Goal: Task Accomplishment & Management: Manage account settings

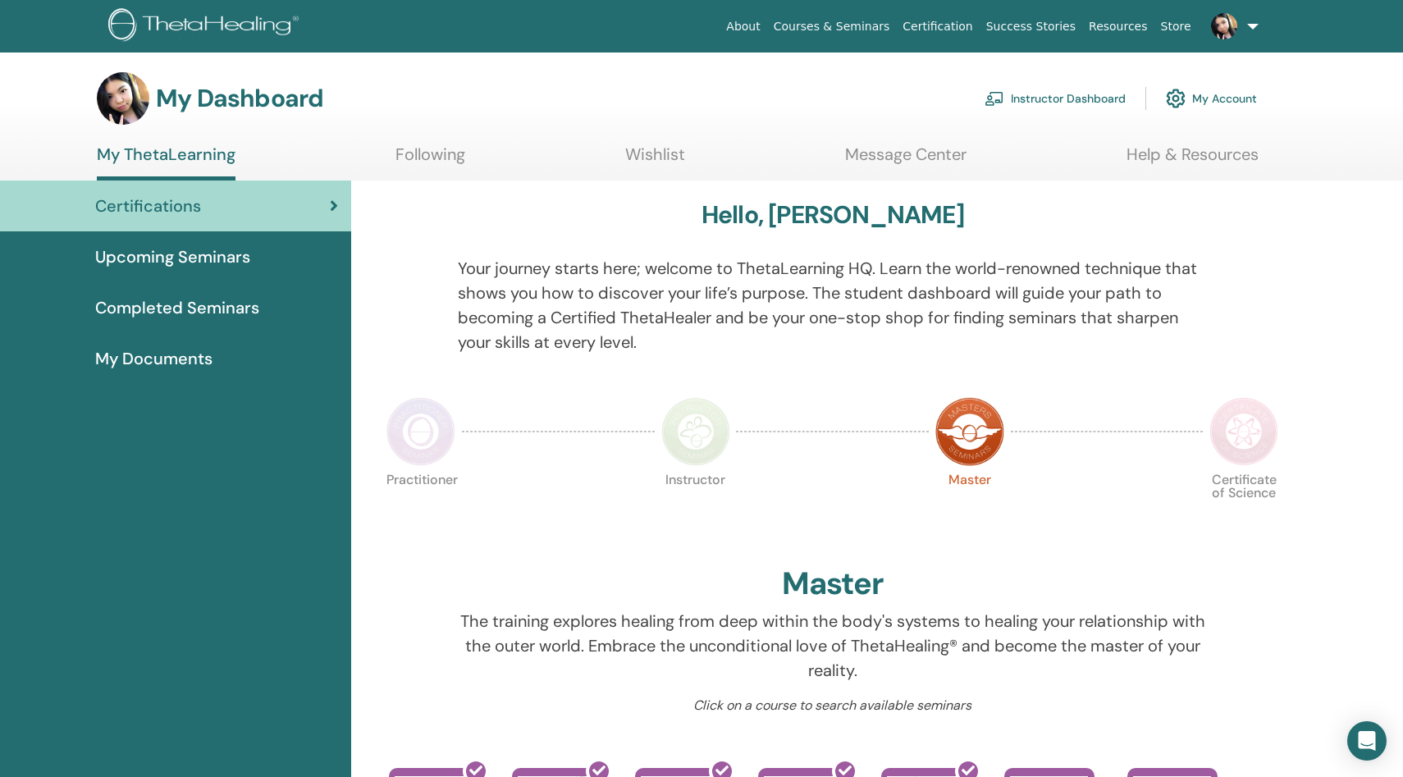
click at [1091, 93] on link "Instructor Dashboard" at bounding box center [1055, 98] width 141 height 36
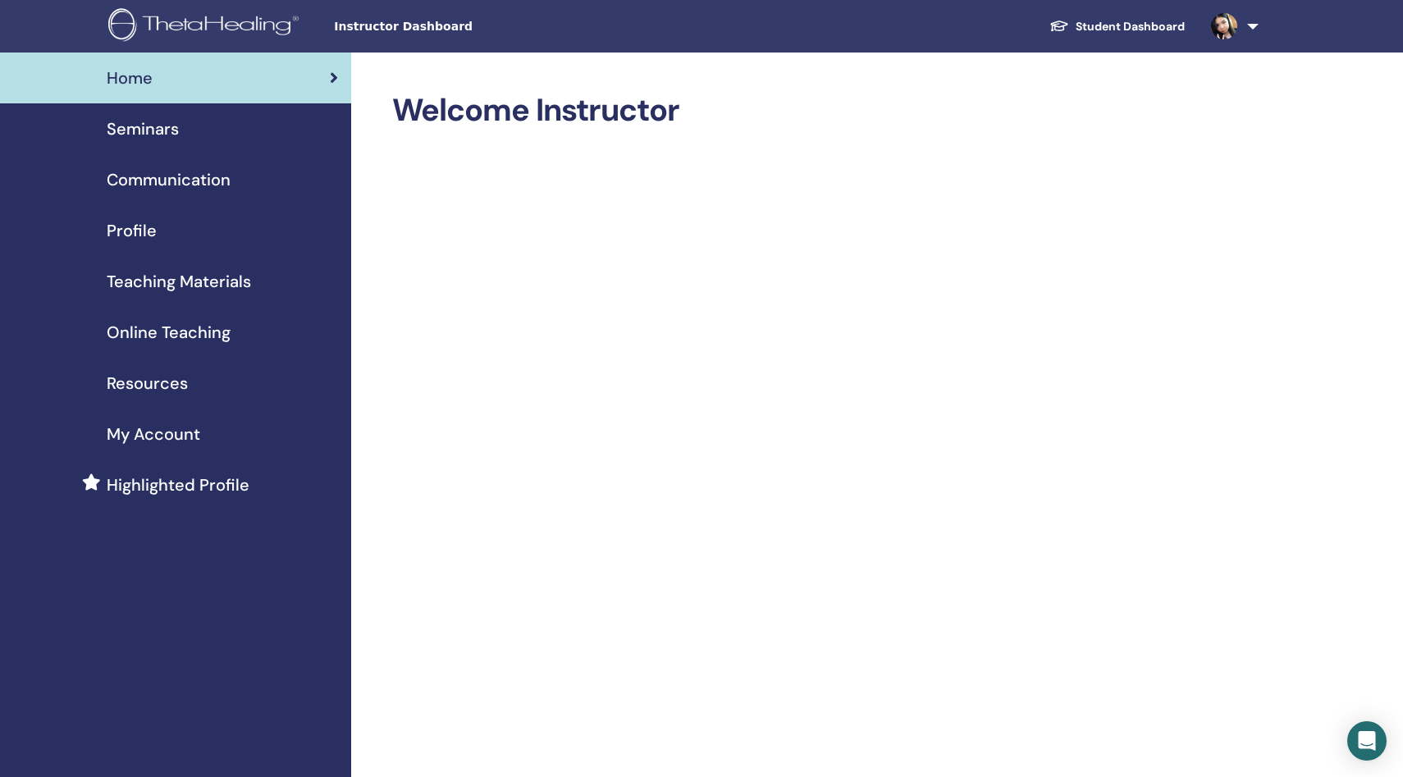
click at [272, 140] on div "Seminars" at bounding box center [175, 129] width 325 height 25
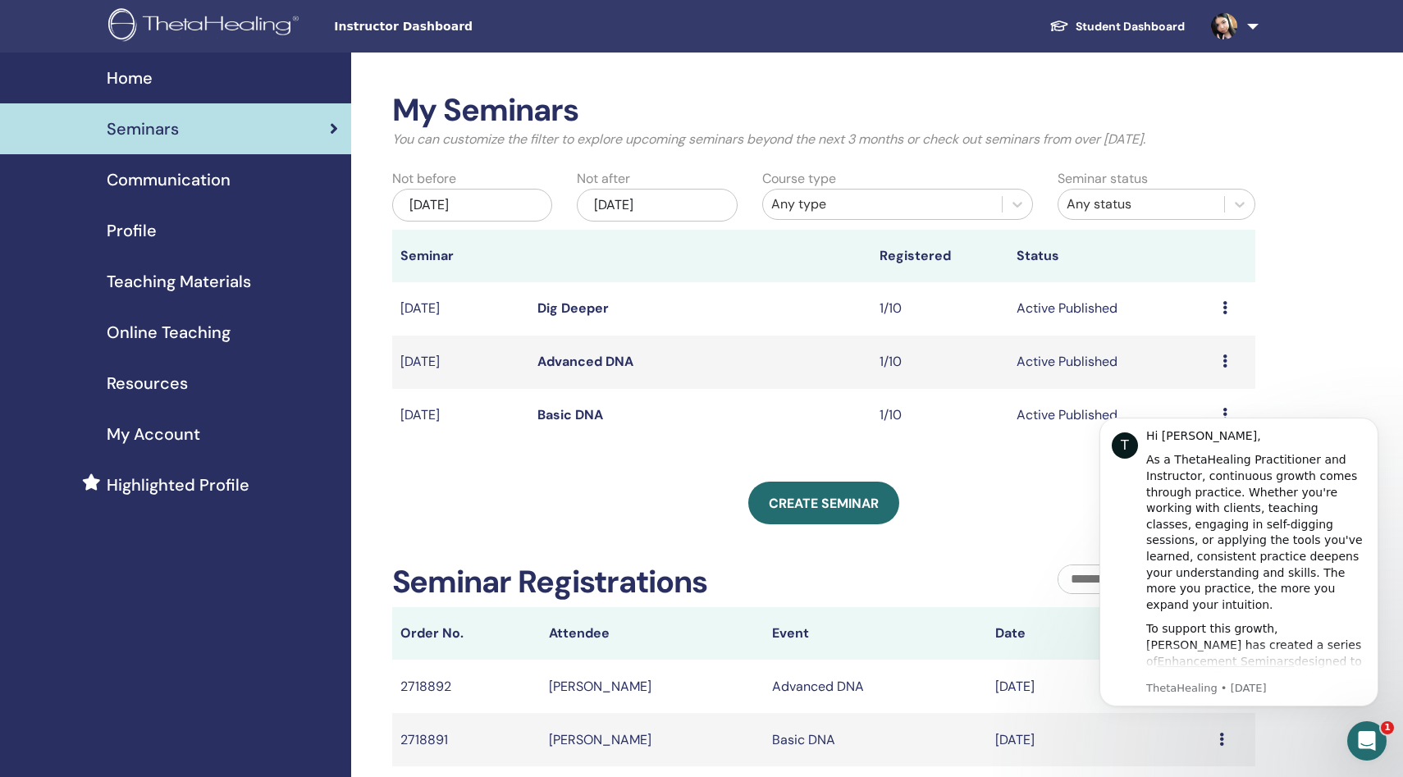
click at [1226, 313] on icon at bounding box center [1224, 307] width 5 height 13
click at [1268, 304] on div "My Seminars You can customize the filter to explore upcoming seminars beyond th…" at bounding box center [877, 551] width 1053 height 997
click at [1234, 307] on div "Preview Edit Attendees Cancel" at bounding box center [1234, 309] width 25 height 20
click at [1218, 367] on link "Attendees" at bounding box center [1205, 369] width 62 height 17
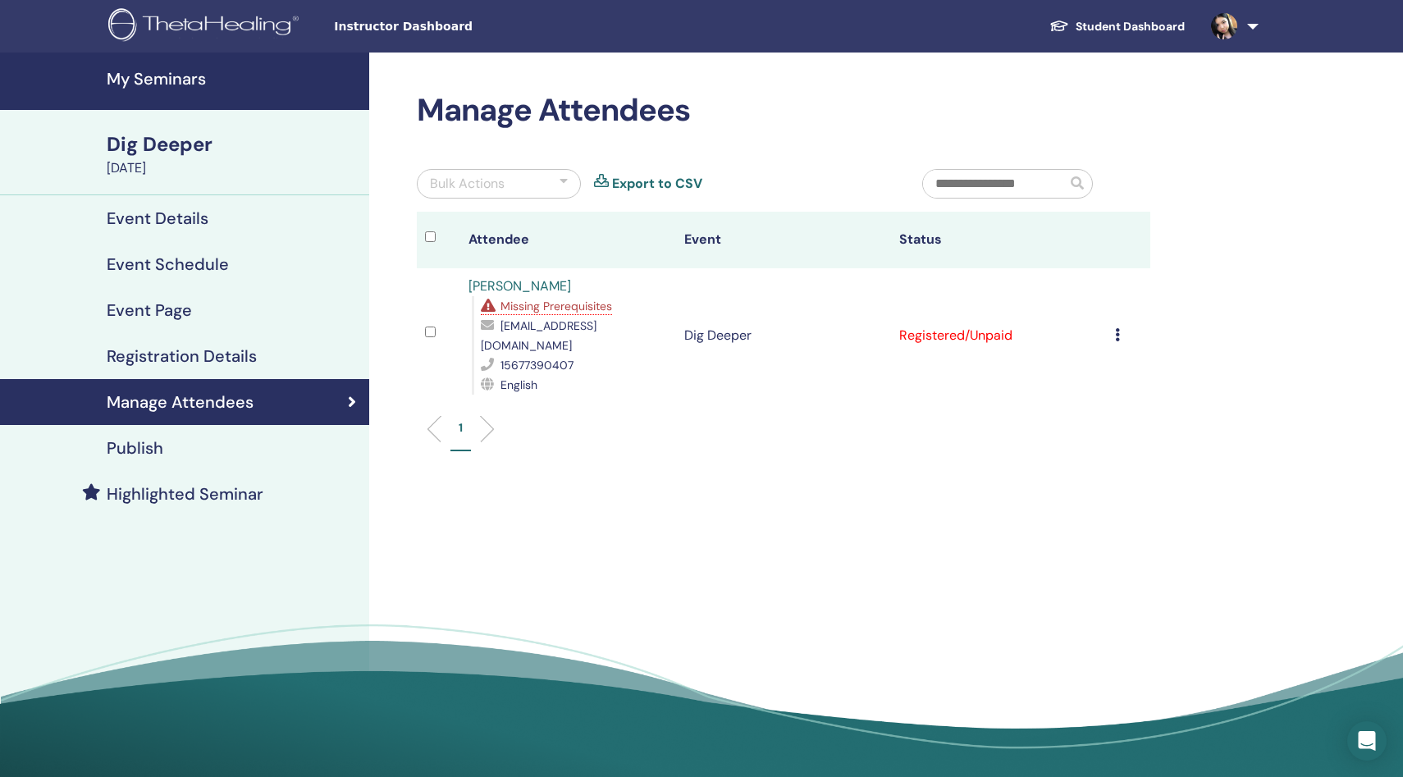
click at [1122, 326] on div "Cancel Registration Do not auto-certify Mark as Paid Mark as Unpaid Mark as Abs…" at bounding box center [1128, 336] width 27 height 20
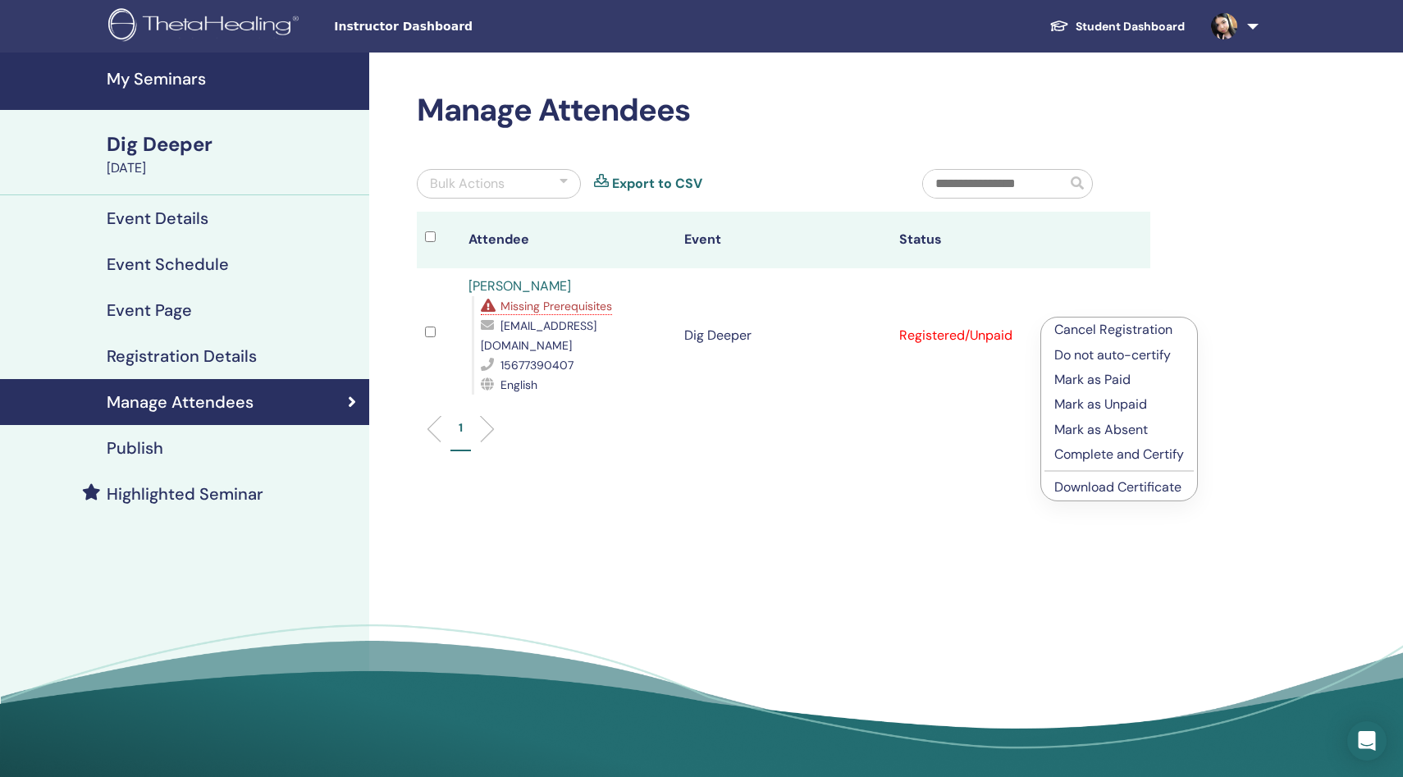
click at [1137, 452] on p "Complete and Certify" at bounding box center [1119, 455] width 130 height 20
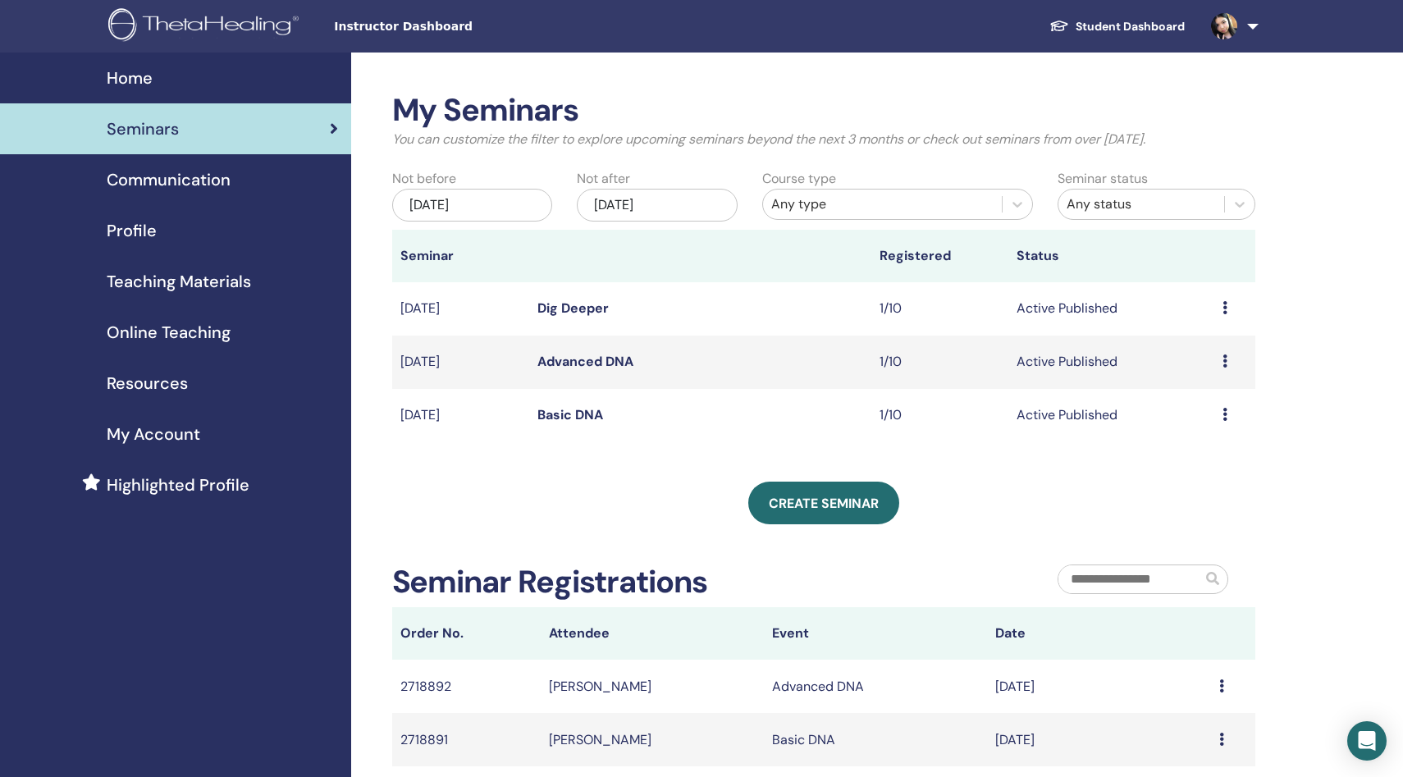
click at [724, 464] on div "My Seminars You can customize the filter to explore upcoming seminars beyond th…" at bounding box center [824, 456] width 864 height 728
click at [1203, 456] on div "My Seminars You can customize the filter to explore upcoming seminars beyond th…" at bounding box center [824, 456] width 864 height 728
click at [1231, 414] on div "Preview Edit Attendees Cancel" at bounding box center [1234, 415] width 25 height 20
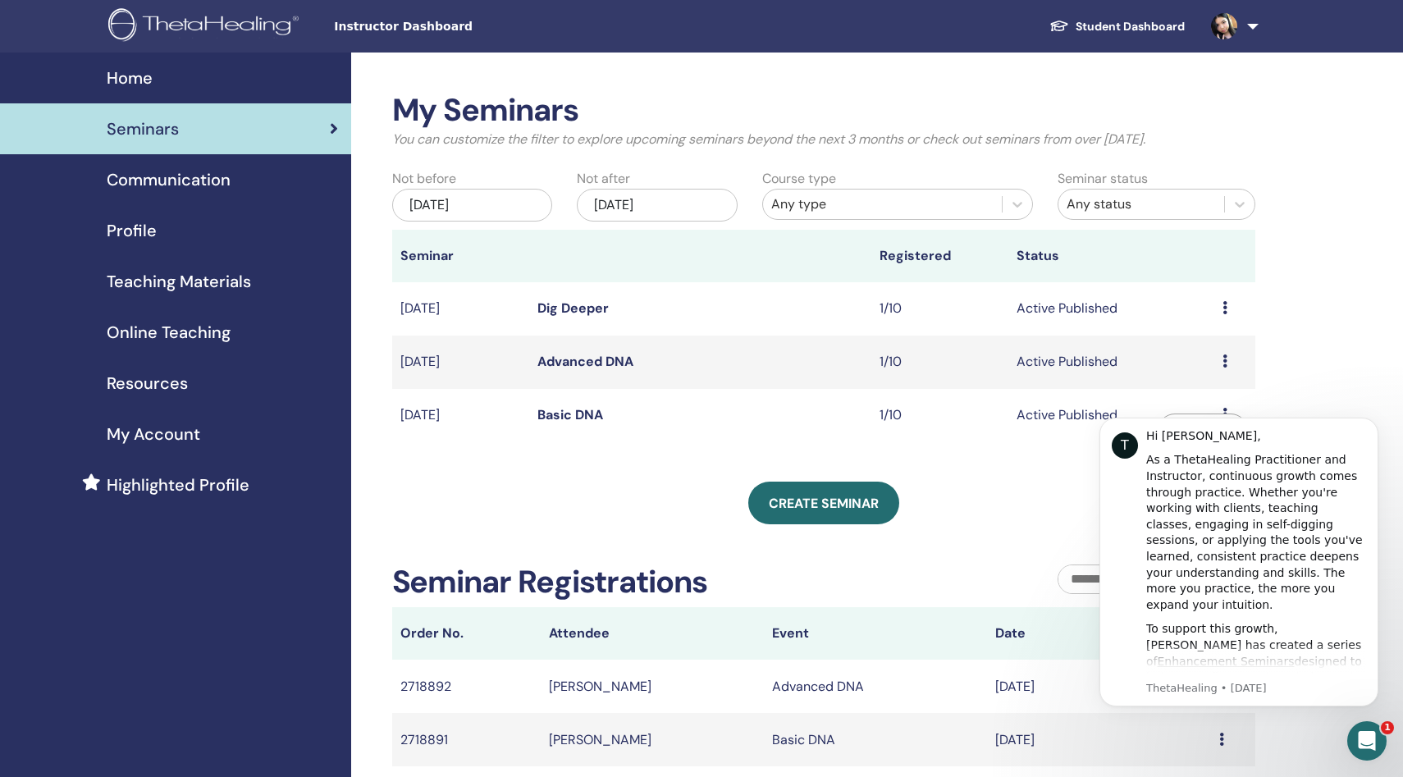
click at [1391, 198] on div "My Seminars You can customize the filter to explore upcoming seminars beyond th…" at bounding box center [877, 551] width 1053 height 997
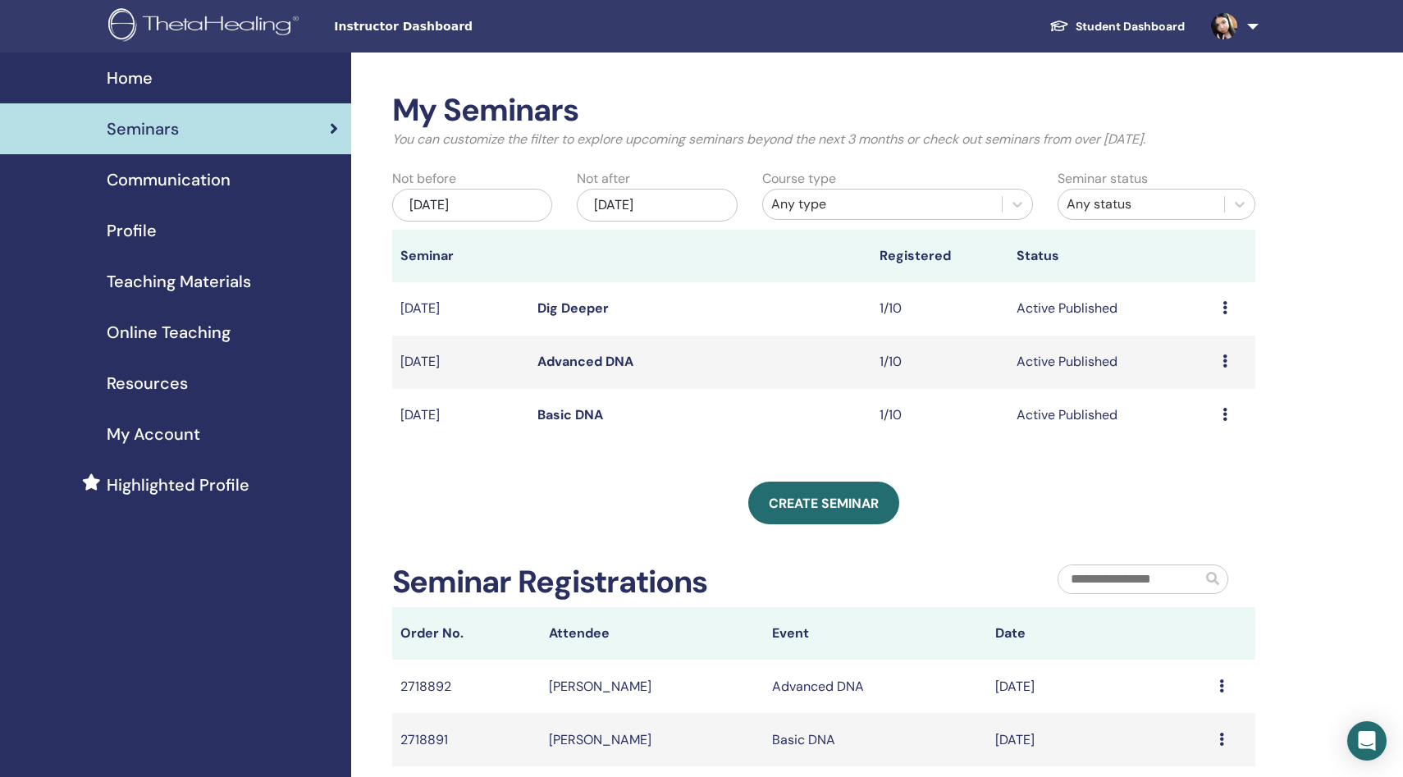
click at [1226, 304] on icon at bounding box center [1224, 307] width 5 height 13
click at [1224, 365] on link "Attendees" at bounding box center [1197, 367] width 62 height 17
click at [1020, 520] on div "Create seminar" at bounding box center [824, 503] width 864 height 43
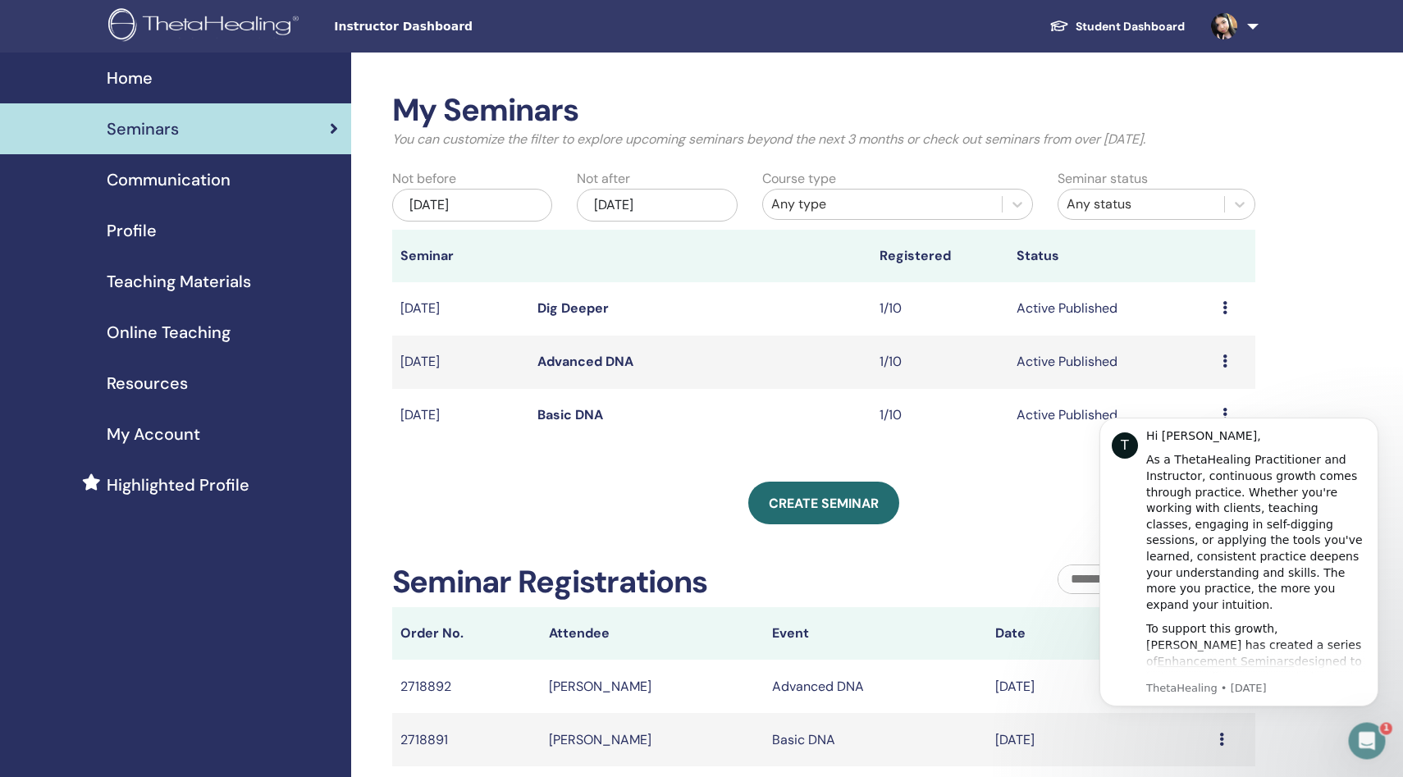
click at [1224, 366] on icon at bounding box center [1224, 360] width 5 height 13
click at [1075, 456] on div "My Seminars You can customize the filter to explore upcoming seminars beyond th…" at bounding box center [824, 456] width 864 height 728
click at [1222, 357] on icon at bounding box center [1224, 360] width 5 height 13
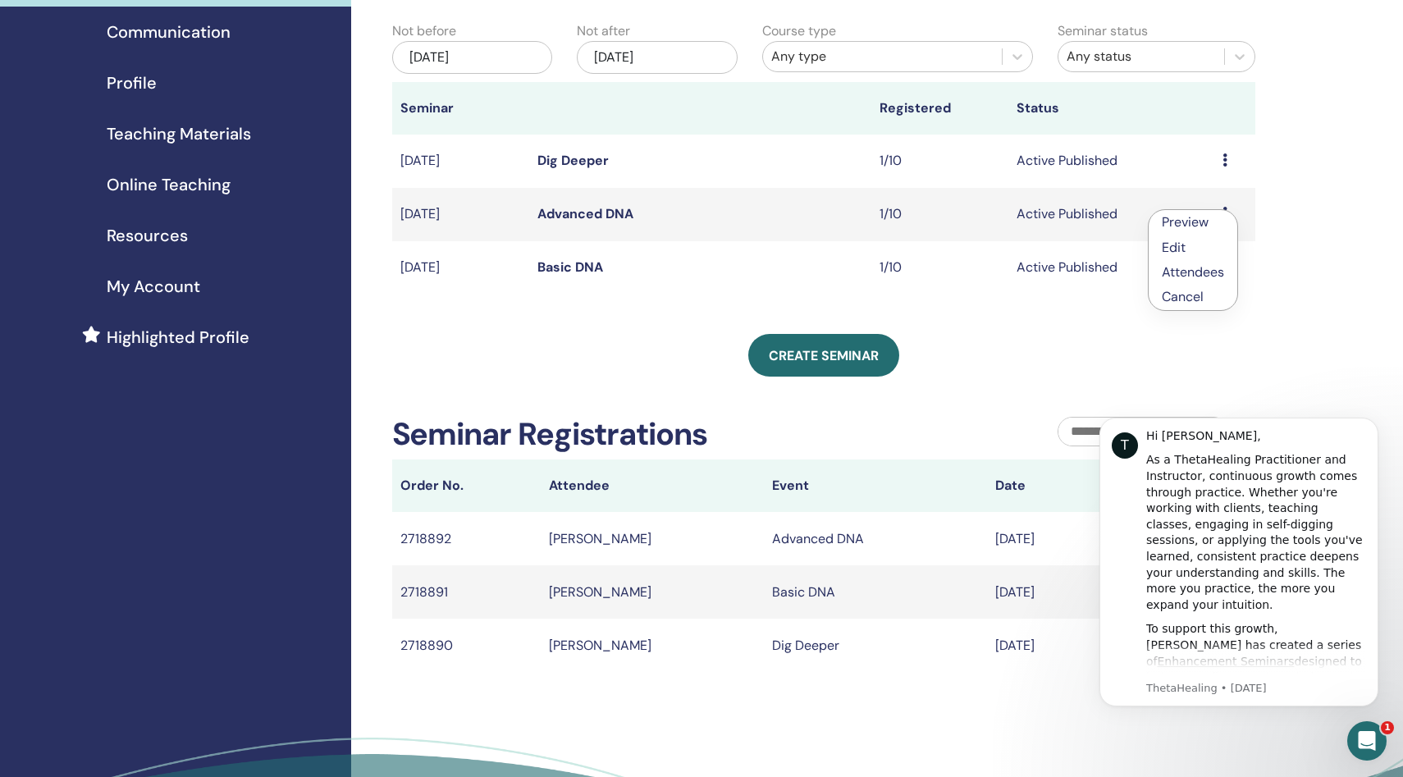
scroll to position [194, 0]
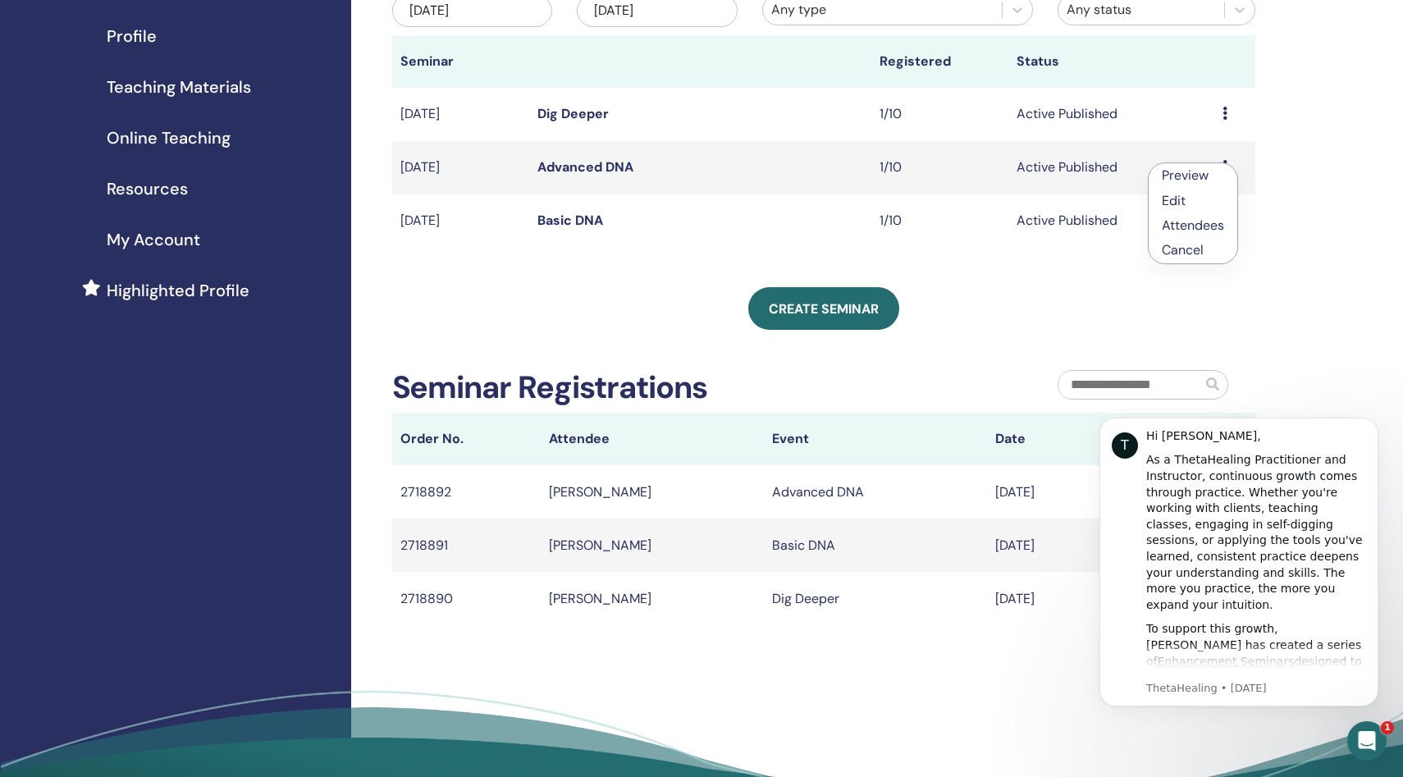
click at [1205, 230] on link "Attendees" at bounding box center [1193, 225] width 62 height 17
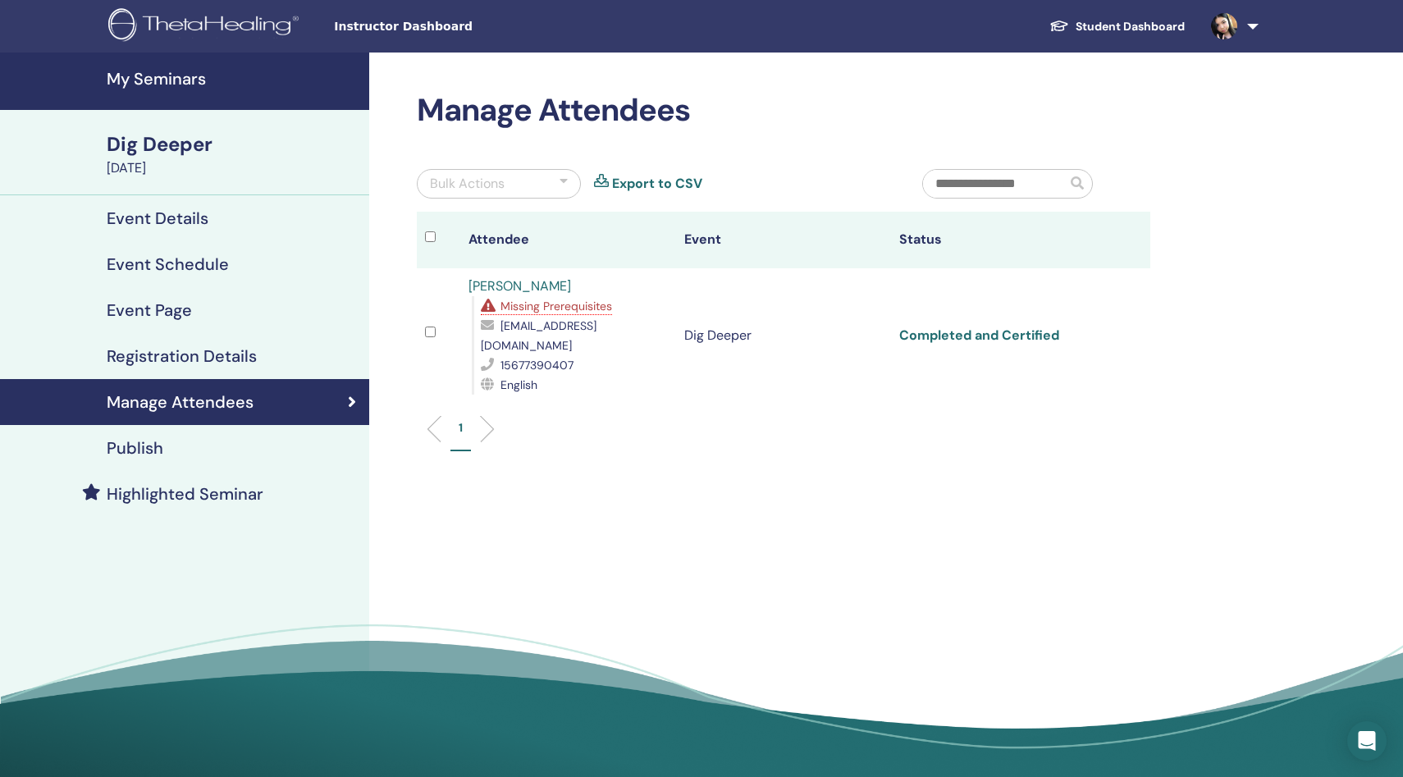
click at [1027, 330] on link "Completed and Certified" at bounding box center [979, 335] width 160 height 17
click at [1124, 329] on div "Cancel Registration Do not auto-certify Mark as Paid Mark as Unpaid Mark as Abs…" at bounding box center [1128, 336] width 27 height 20
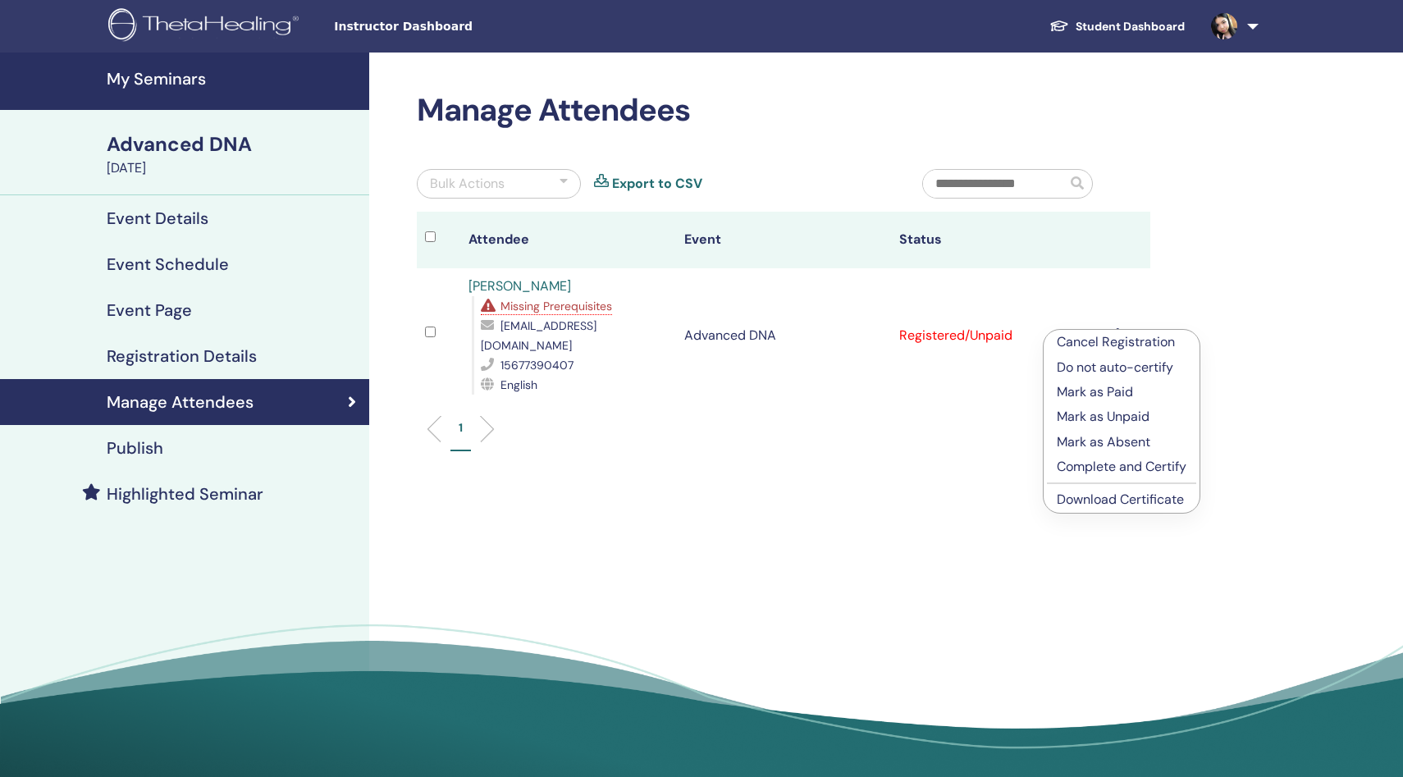
click at [1126, 462] on p "Complete and Certify" at bounding box center [1122, 467] width 130 height 20
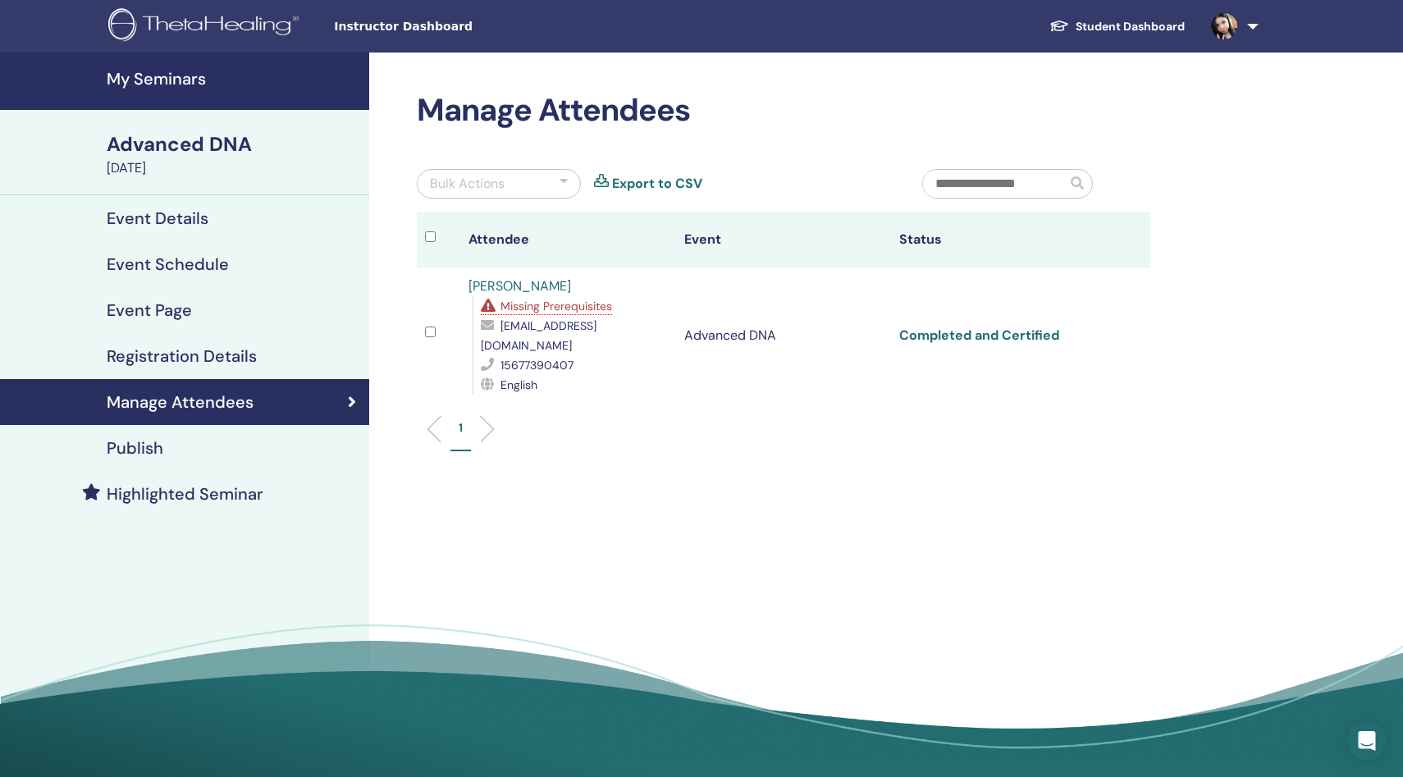
click at [951, 327] on link "Completed and Certified" at bounding box center [979, 335] width 160 height 17
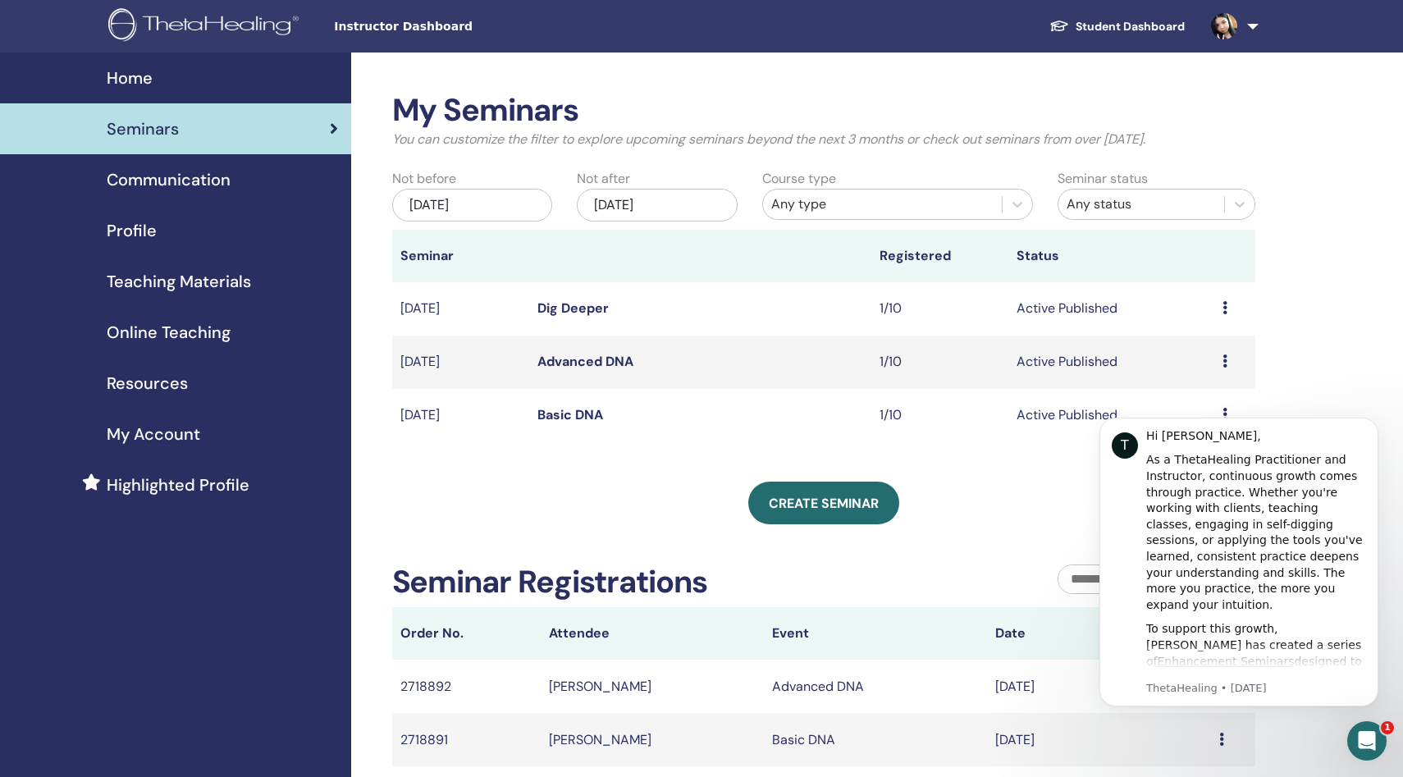
click at [953, 450] on div "My Seminars You can customize the filter to explore upcoming seminars beyond th…" at bounding box center [824, 456] width 864 height 728
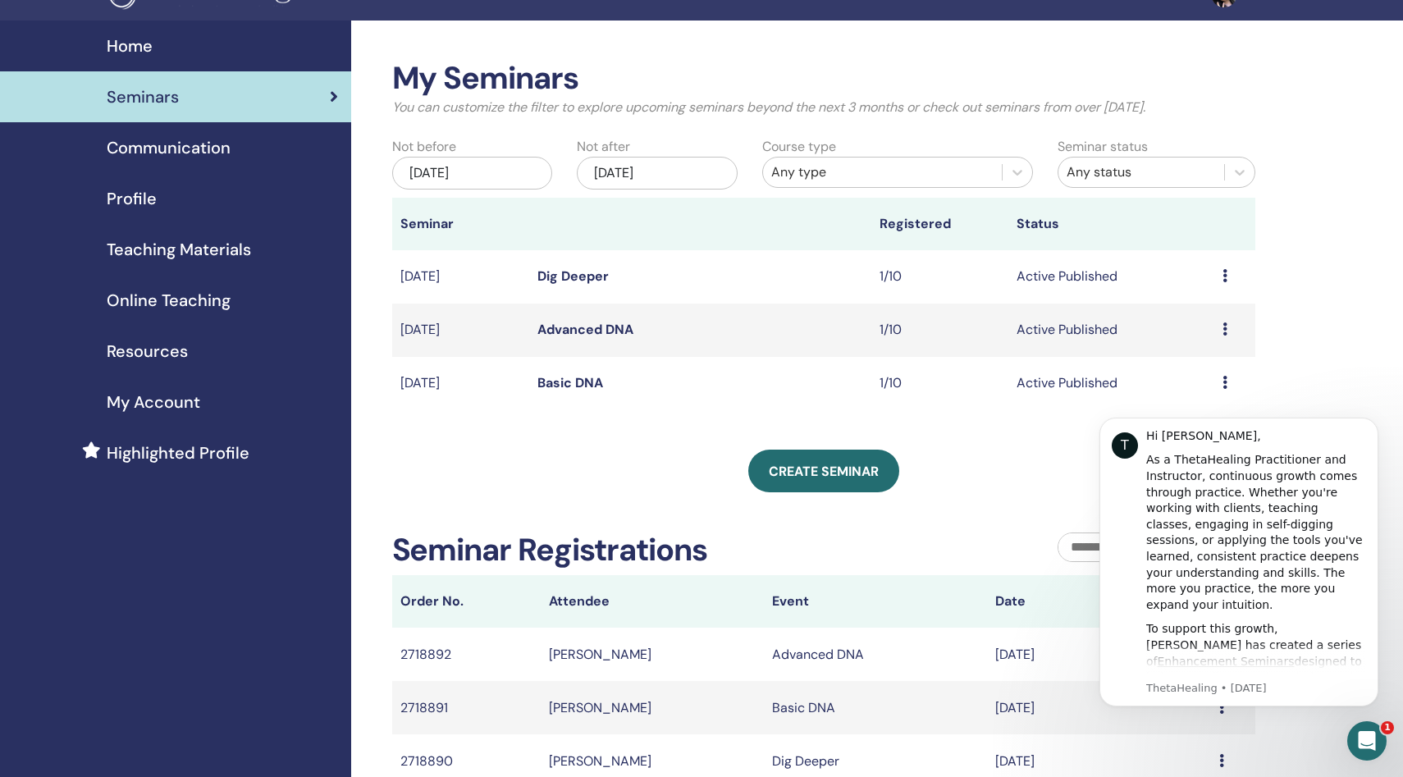
scroll to position [36, 0]
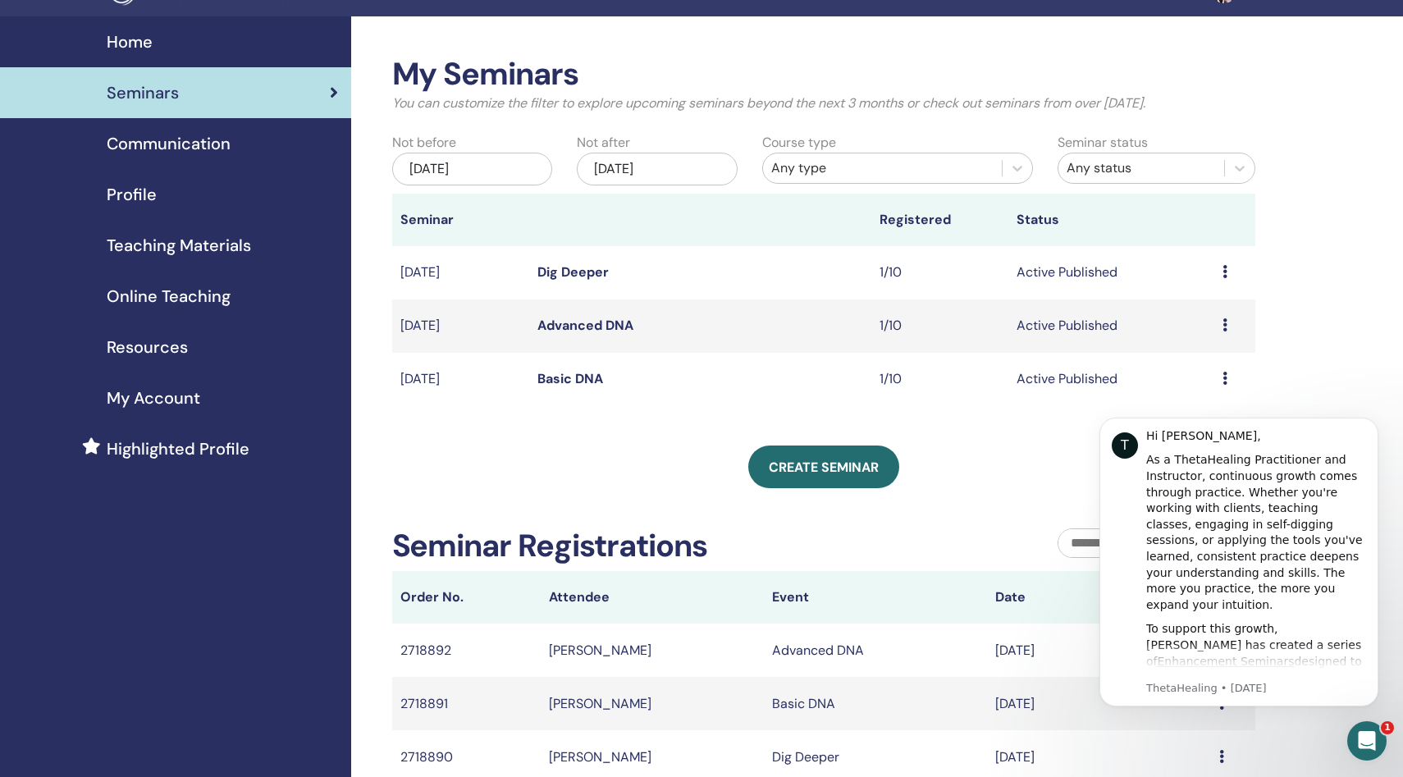
click at [1073, 456] on div "Create seminar" at bounding box center [824, 467] width 864 height 43
click at [1230, 385] on div "Preview Edit Attendees Cancel" at bounding box center [1234, 379] width 25 height 20
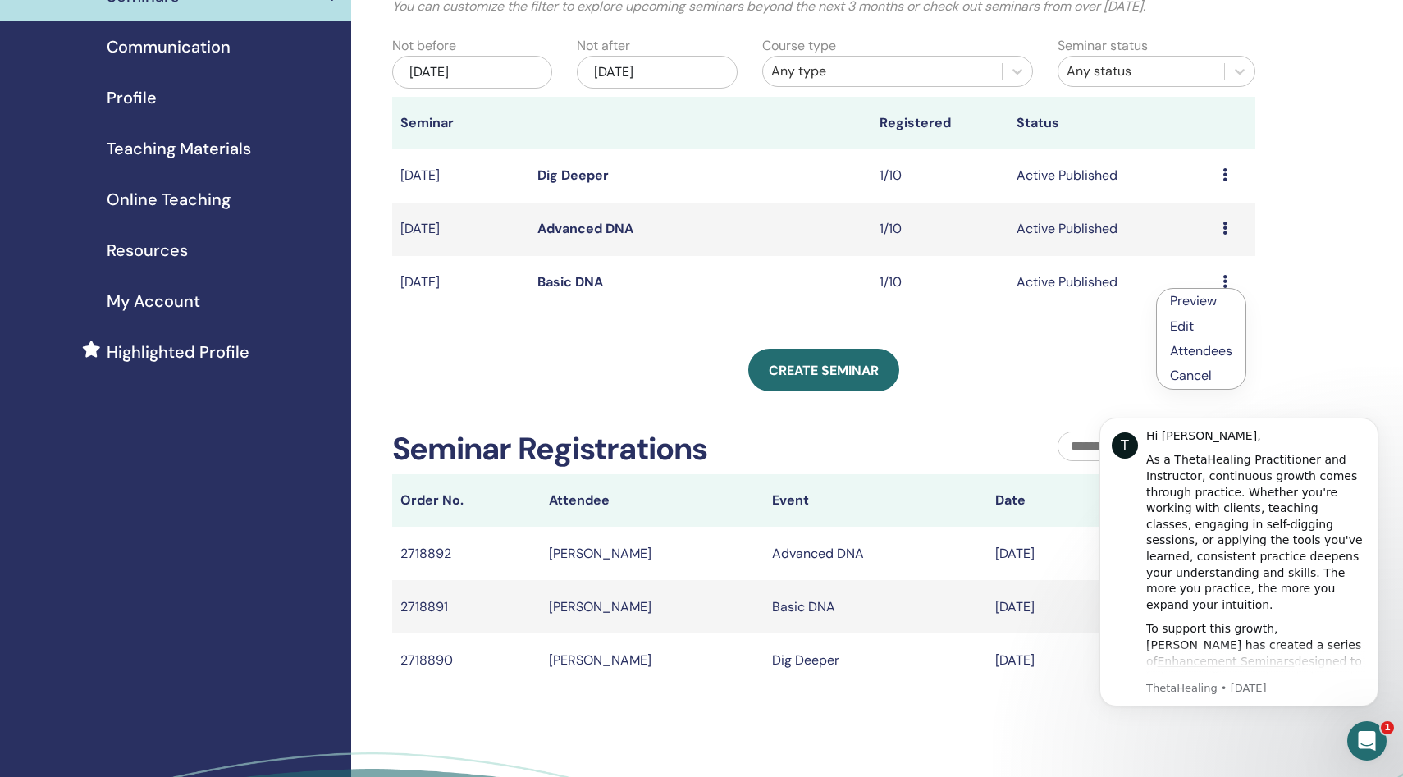
scroll to position [252, 0]
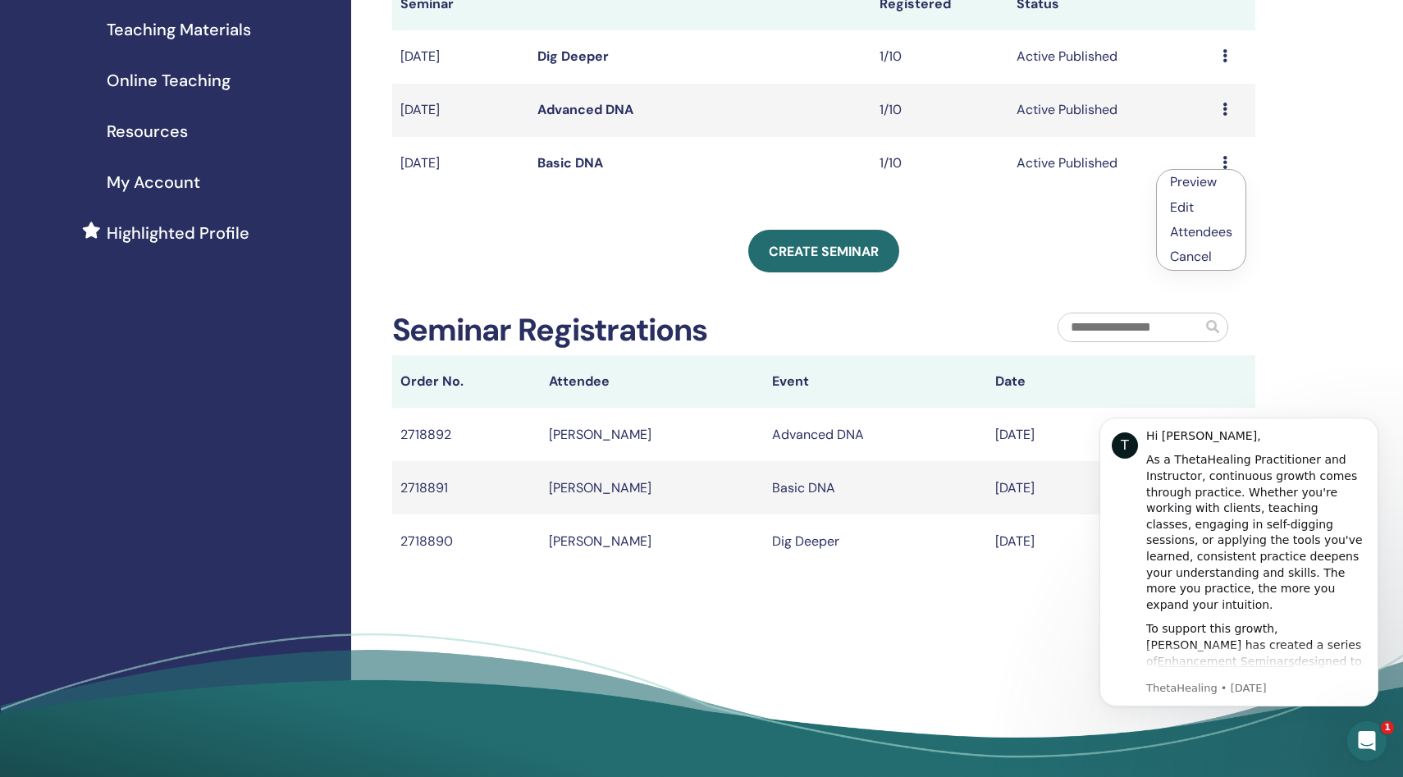
click at [1209, 227] on link "Attendees" at bounding box center [1201, 231] width 62 height 17
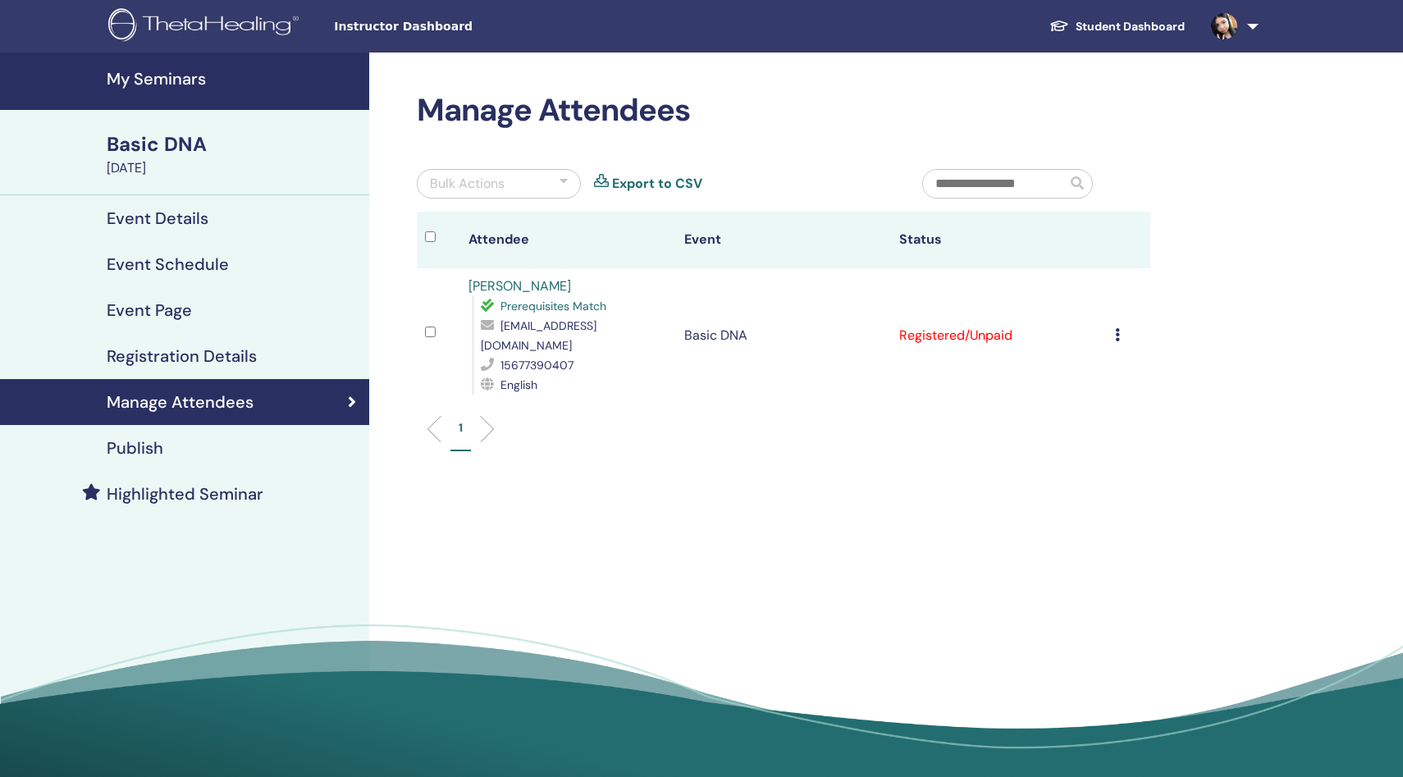
click at [1122, 326] on div "Cancel Registration Do not auto-certify Mark as Paid Mark as Unpaid Mark as Abs…" at bounding box center [1128, 336] width 27 height 20
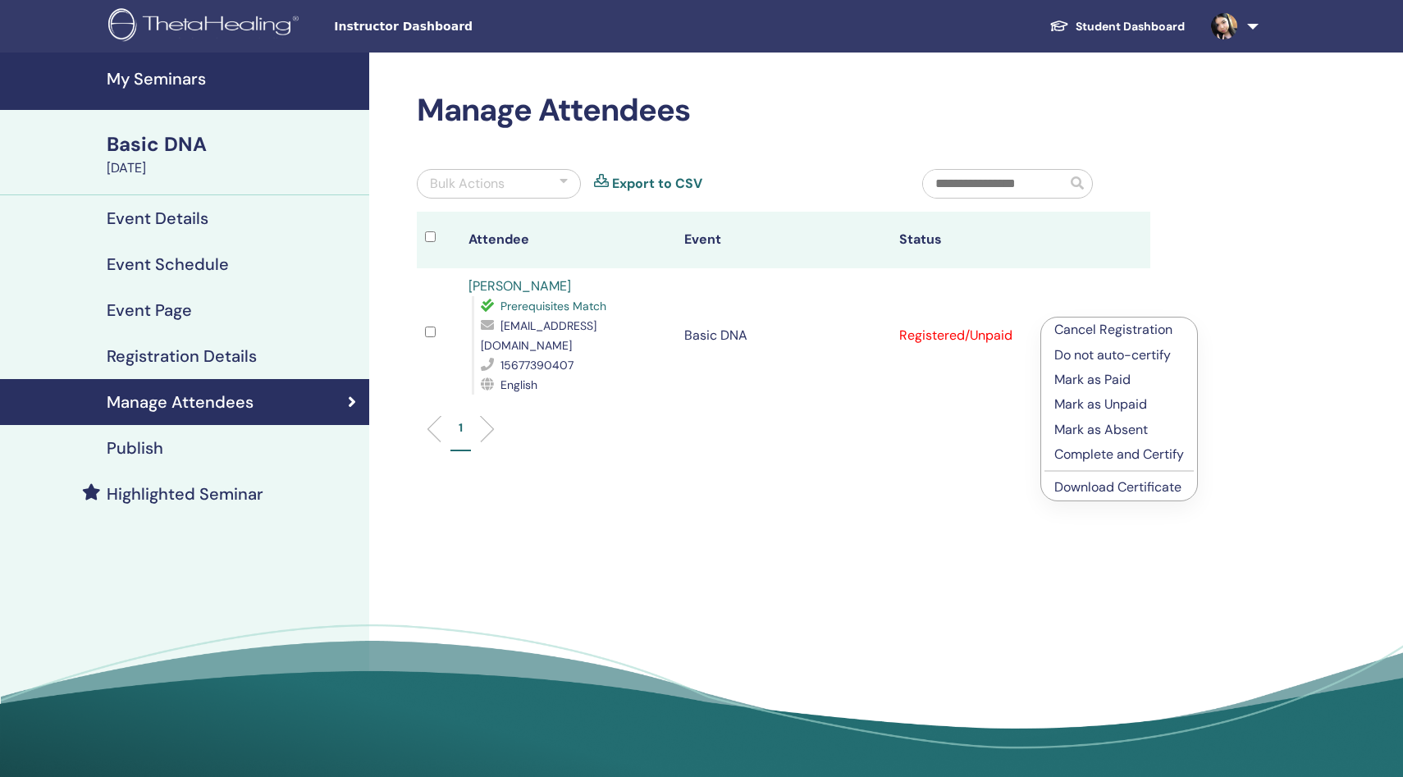
click at [1120, 452] on p "Complete and Certify" at bounding box center [1119, 455] width 130 height 20
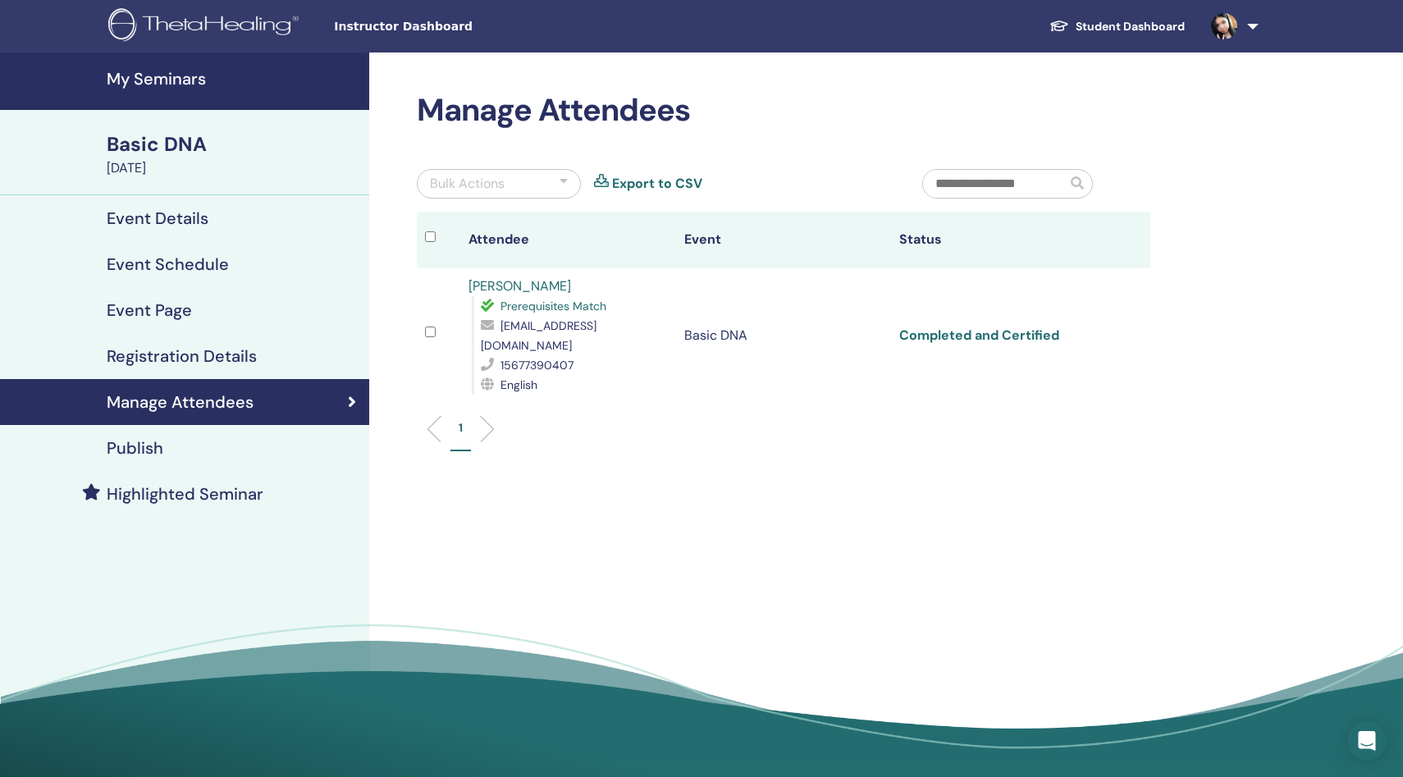
click at [993, 333] on link "Completed and Certified" at bounding box center [979, 335] width 160 height 17
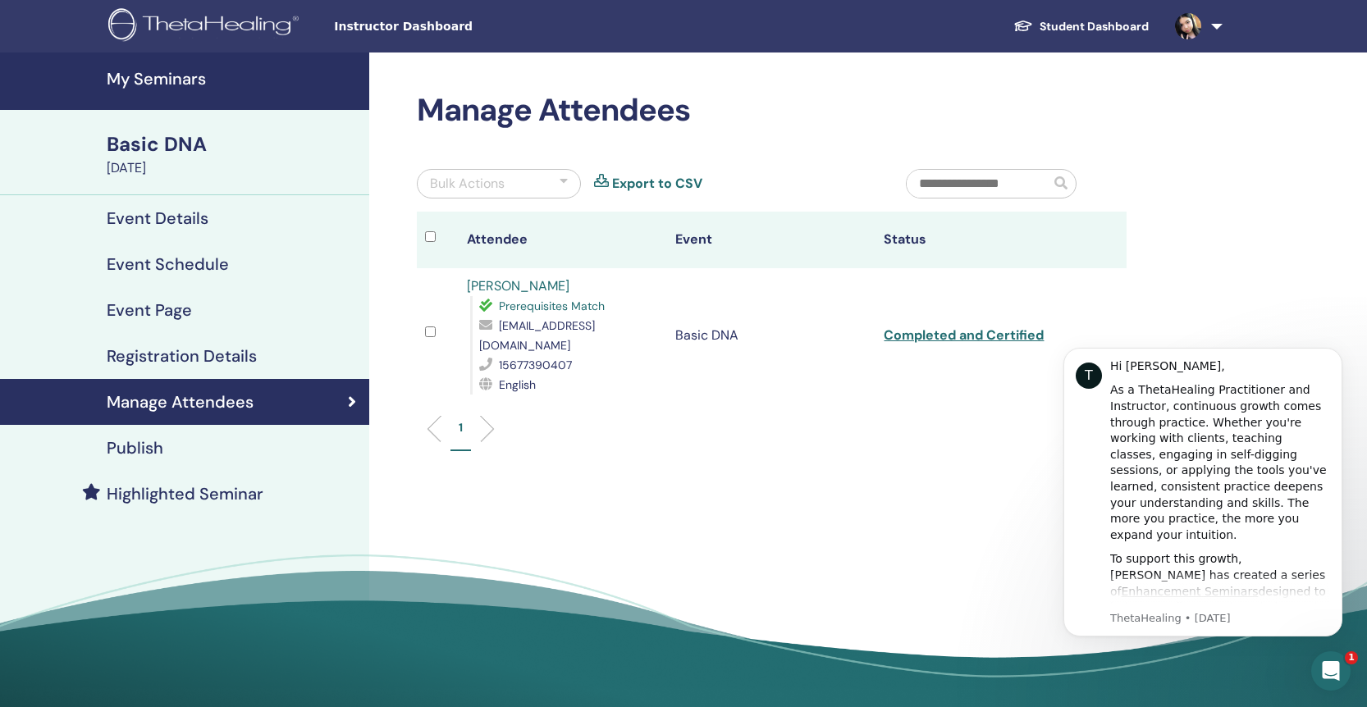
click at [192, 76] on h4 "My Seminars" at bounding box center [233, 79] width 253 height 20
